Goal: Navigation & Orientation: Find specific page/section

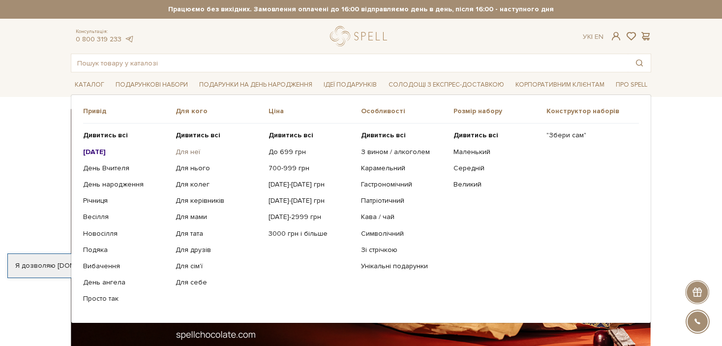
click at [194, 150] on link "Для неї" at bounding box center [218, 152] width 85 height 9
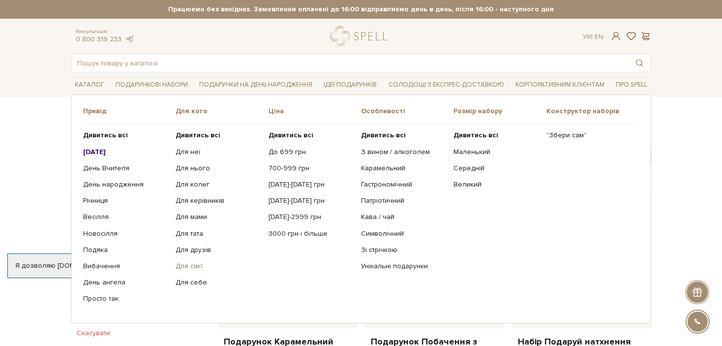
click at [191, 268] on link "Для сім'ї" at bounding box center [218, 266] width 85 height 9
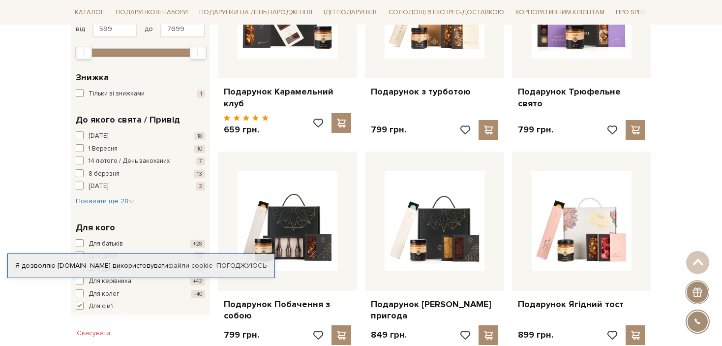
scroll to position [251, 0]
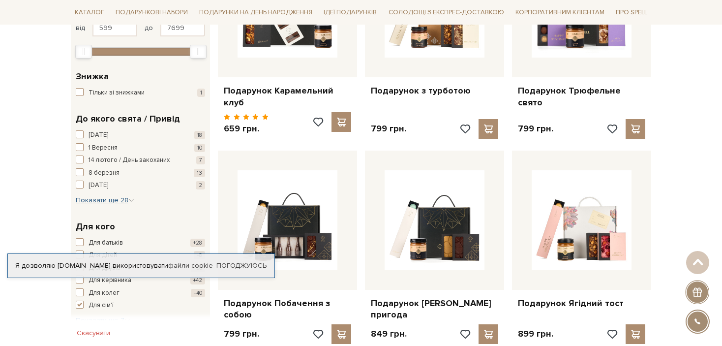
click at [103, 196] on span "Показати ще 28" at bounding box center [105, 200] width 59 height 8
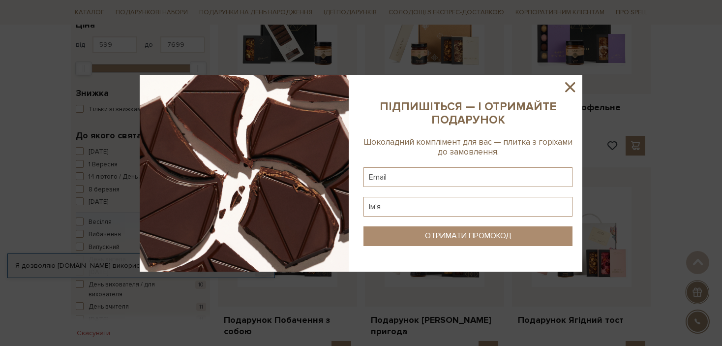
scroll to position [234, 0]
click at [570, 87] on icon at bounding box center [570, 87] width 10 height 10
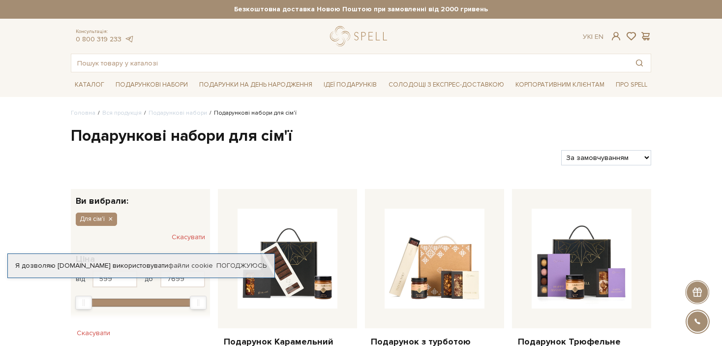
scroll to position [0, 0]
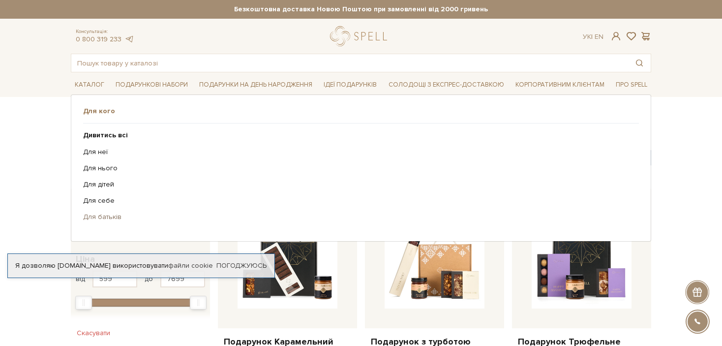
click at [102, 217] on link "Для батьків" at bounding box center [357, 217] width 549 height 9
